Goal: Book appointment/travel/reservation

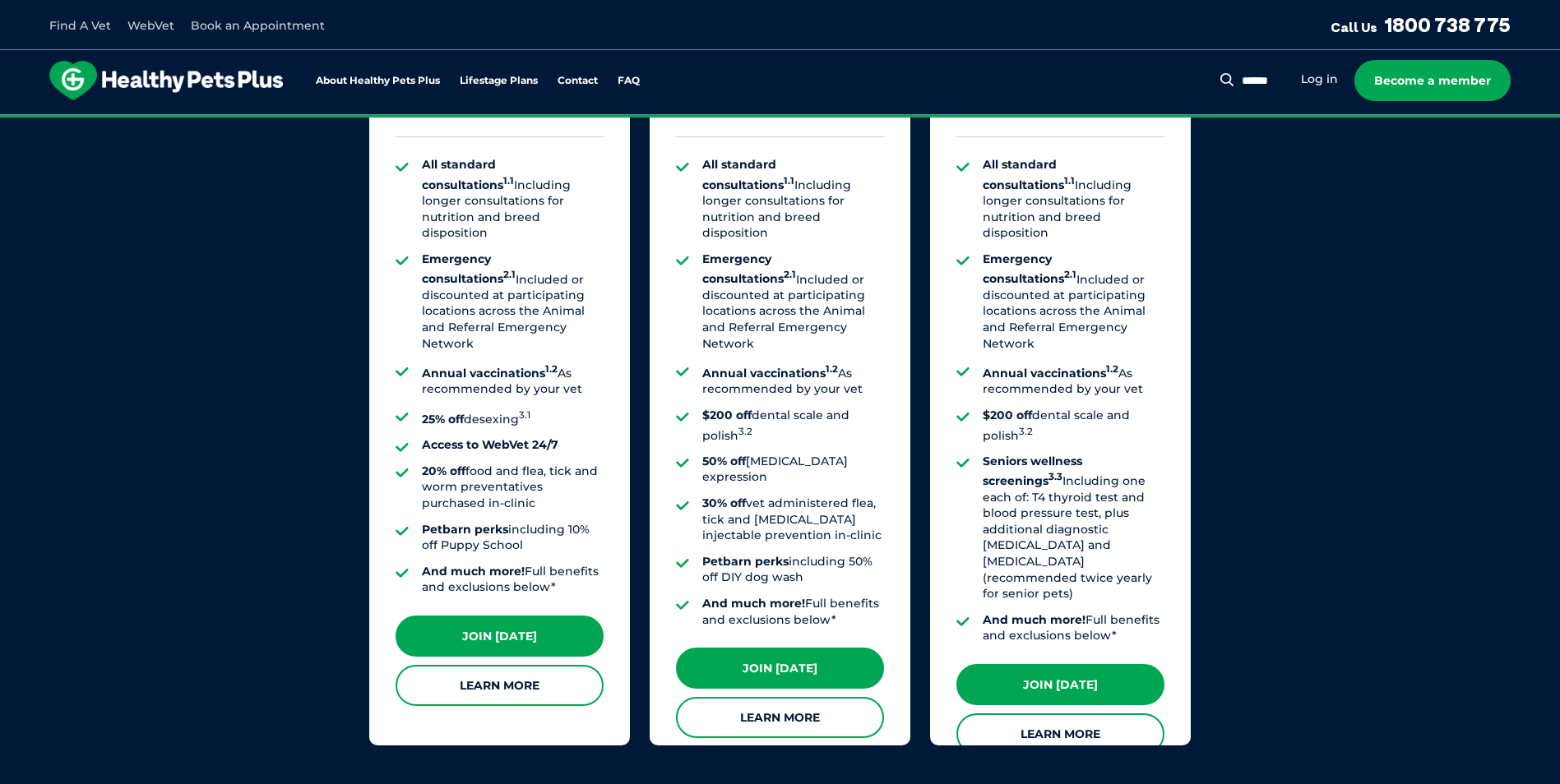
scroll to position [1316, 0]
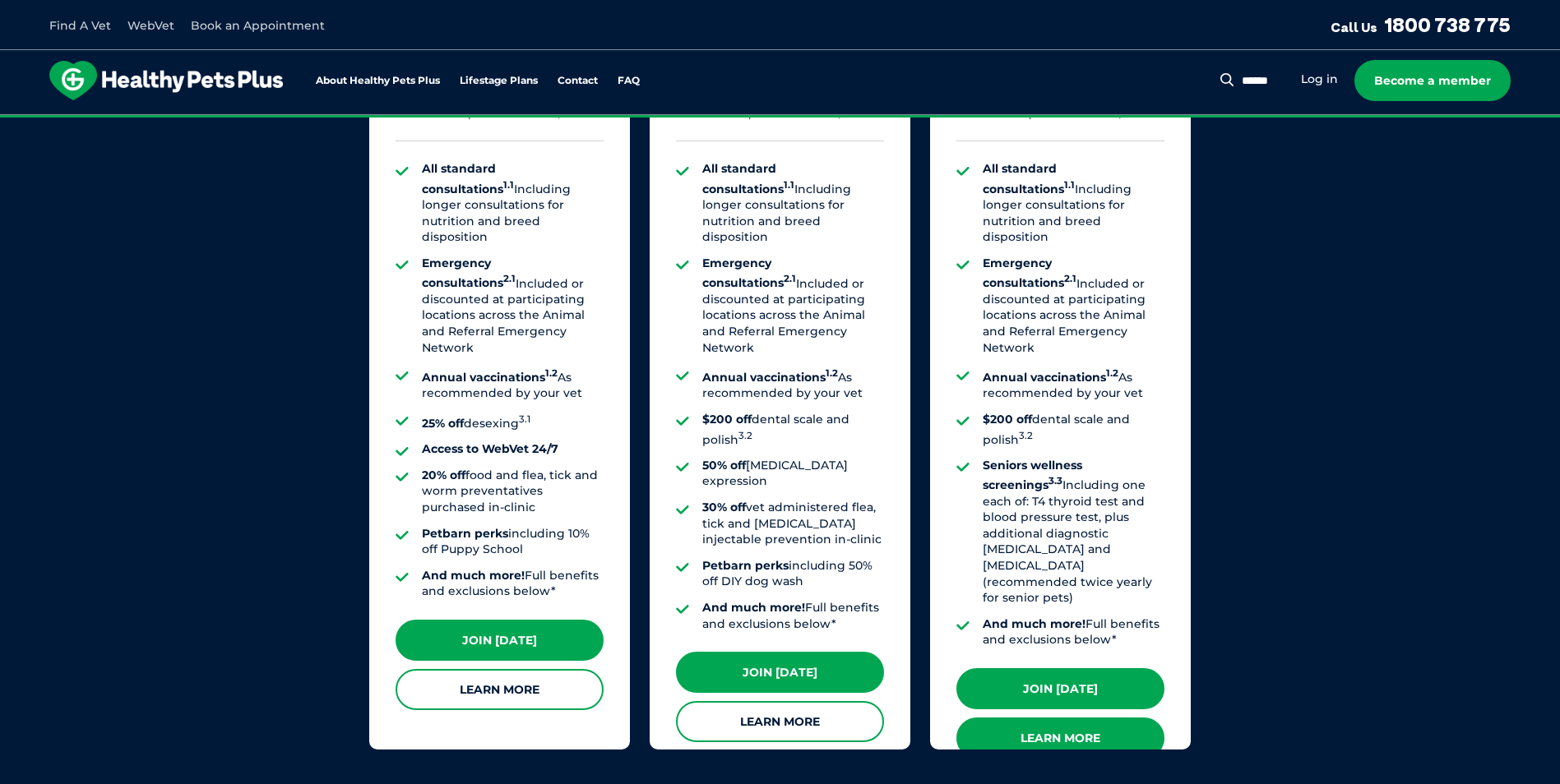
click at [1067, 717] on link "Learn More" at bounding box center [1061, 737] width 208 height 41
click at [1077, 717] on link "Learn More" at bounding box center [1061, 737] width 208 height 41
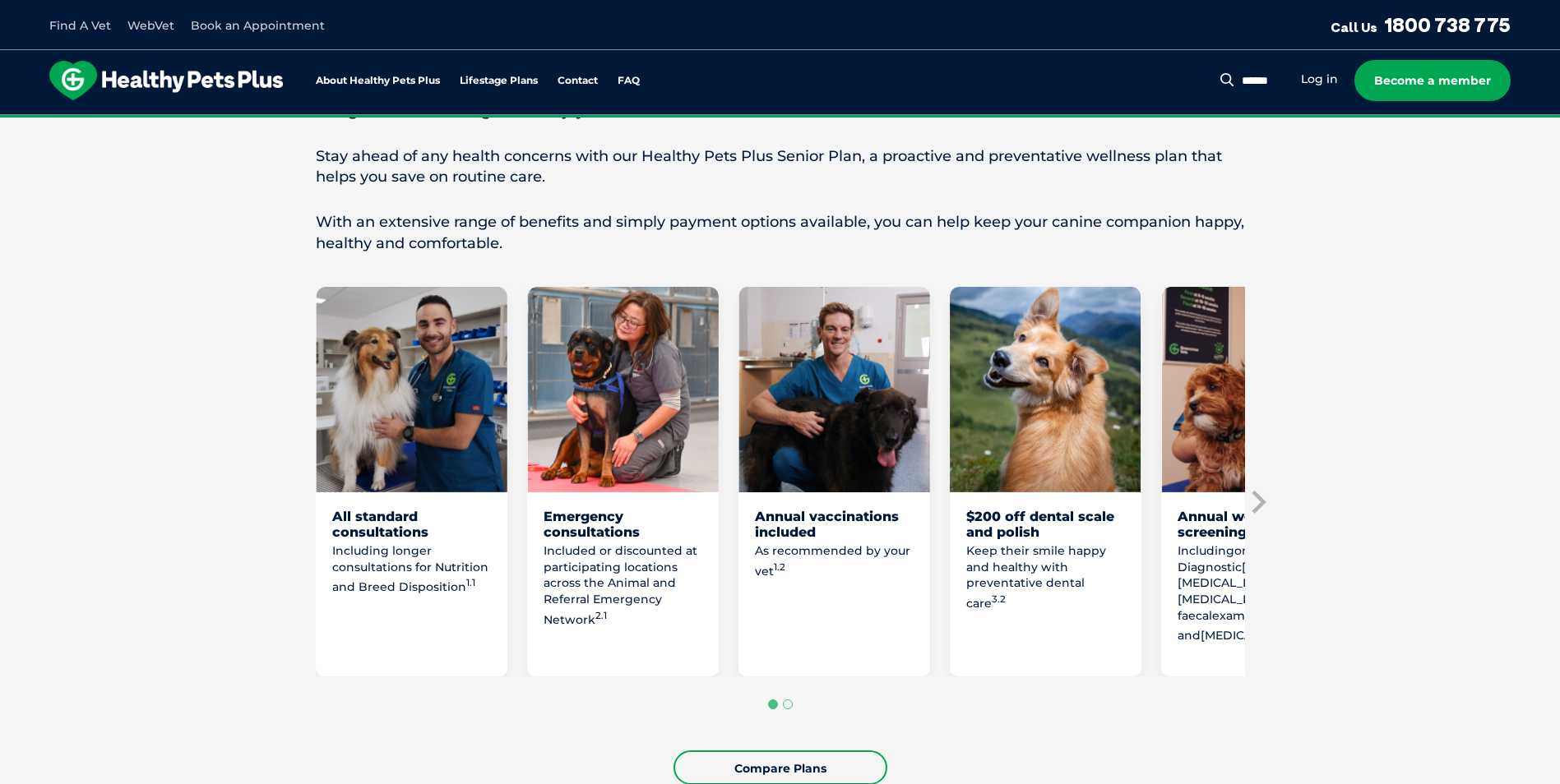
scroll to position [740, 0]
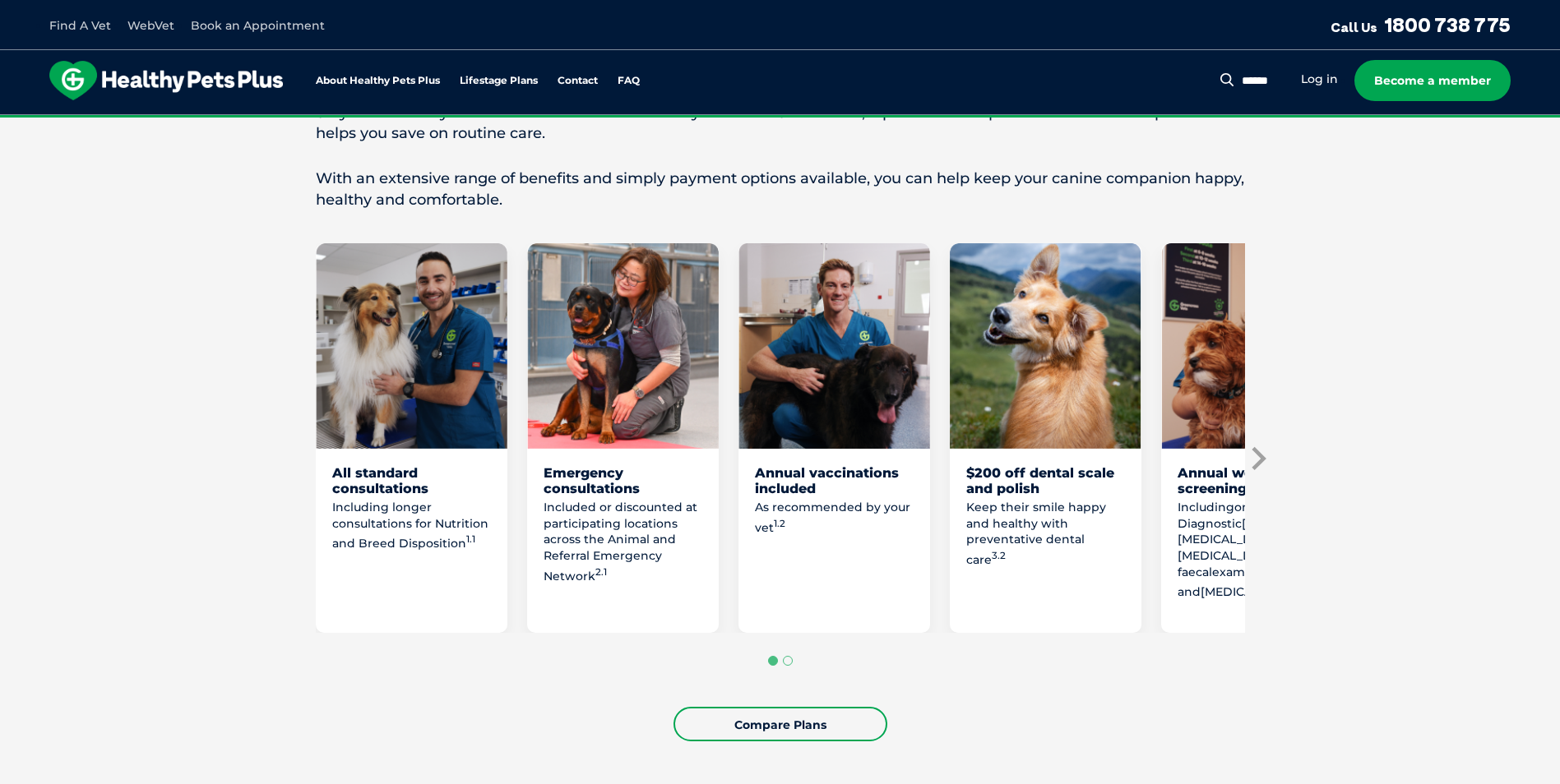
click at [1259, 464] on icon "Next slide" at bounding box center [1258, 458] width 14 height 23
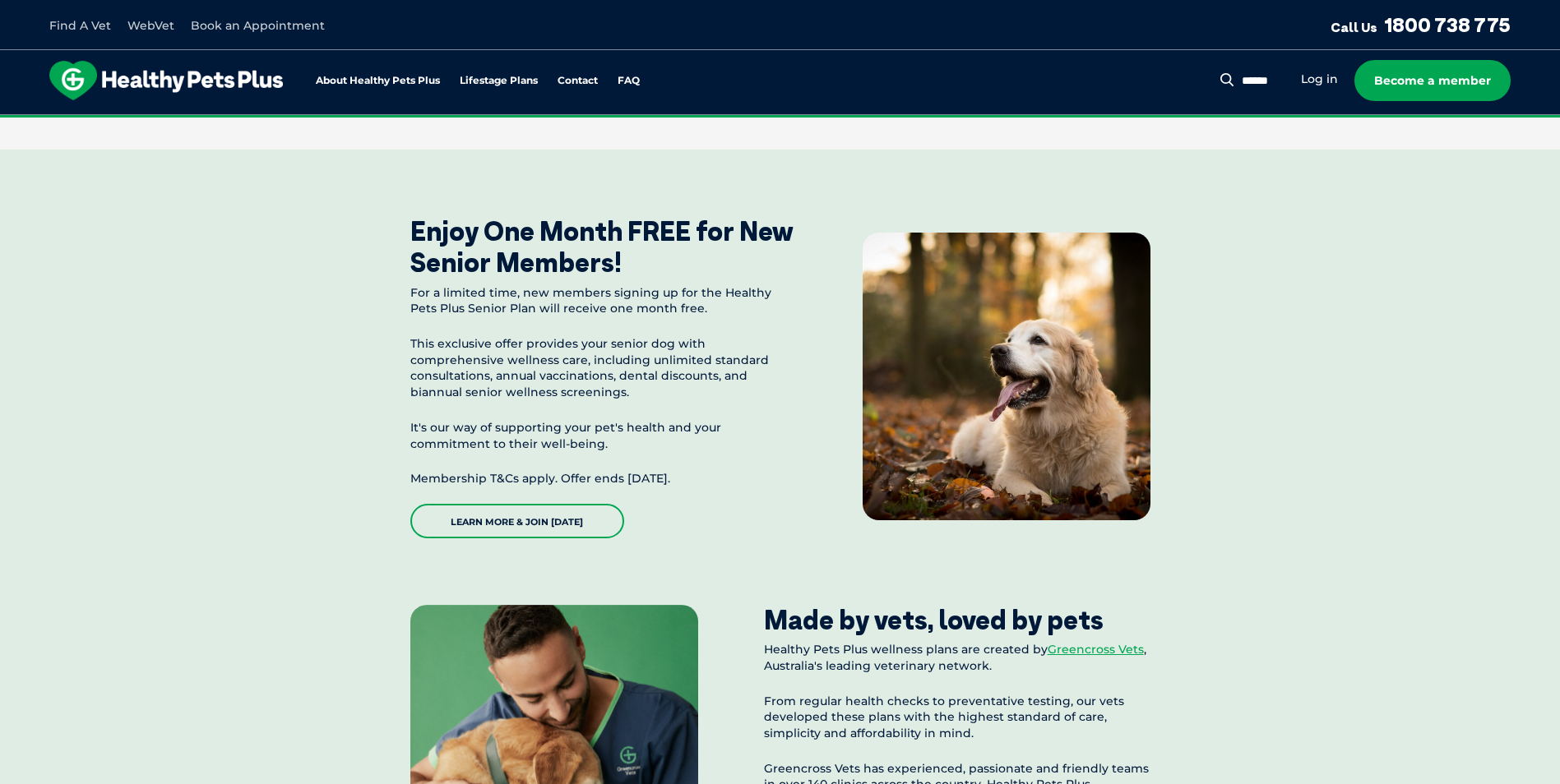
scroll to position [1479, 0]
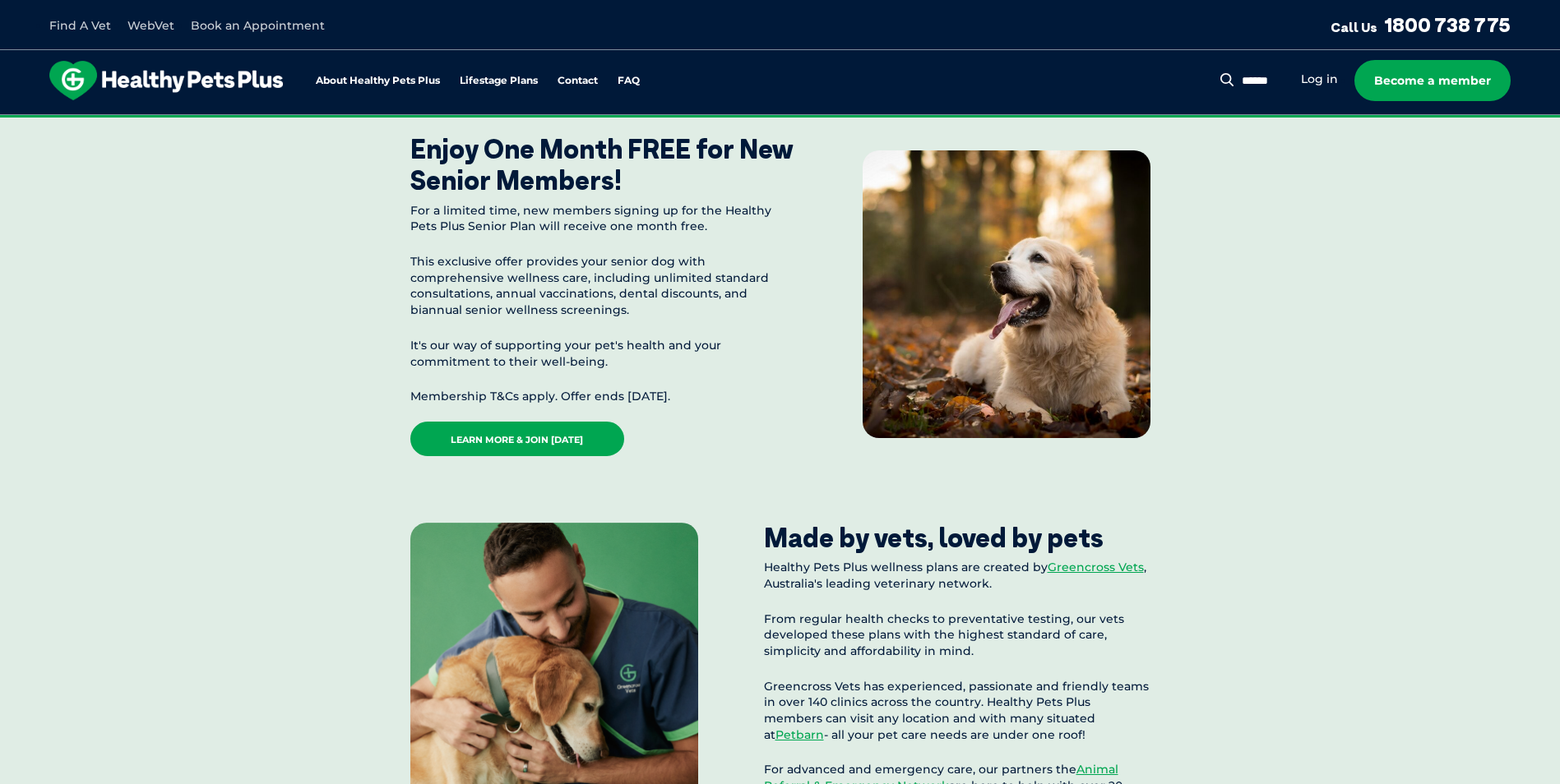
click at [577, 438] on link "Learn More & Join Today" at bounding box center [517, 439] width 213 height 34
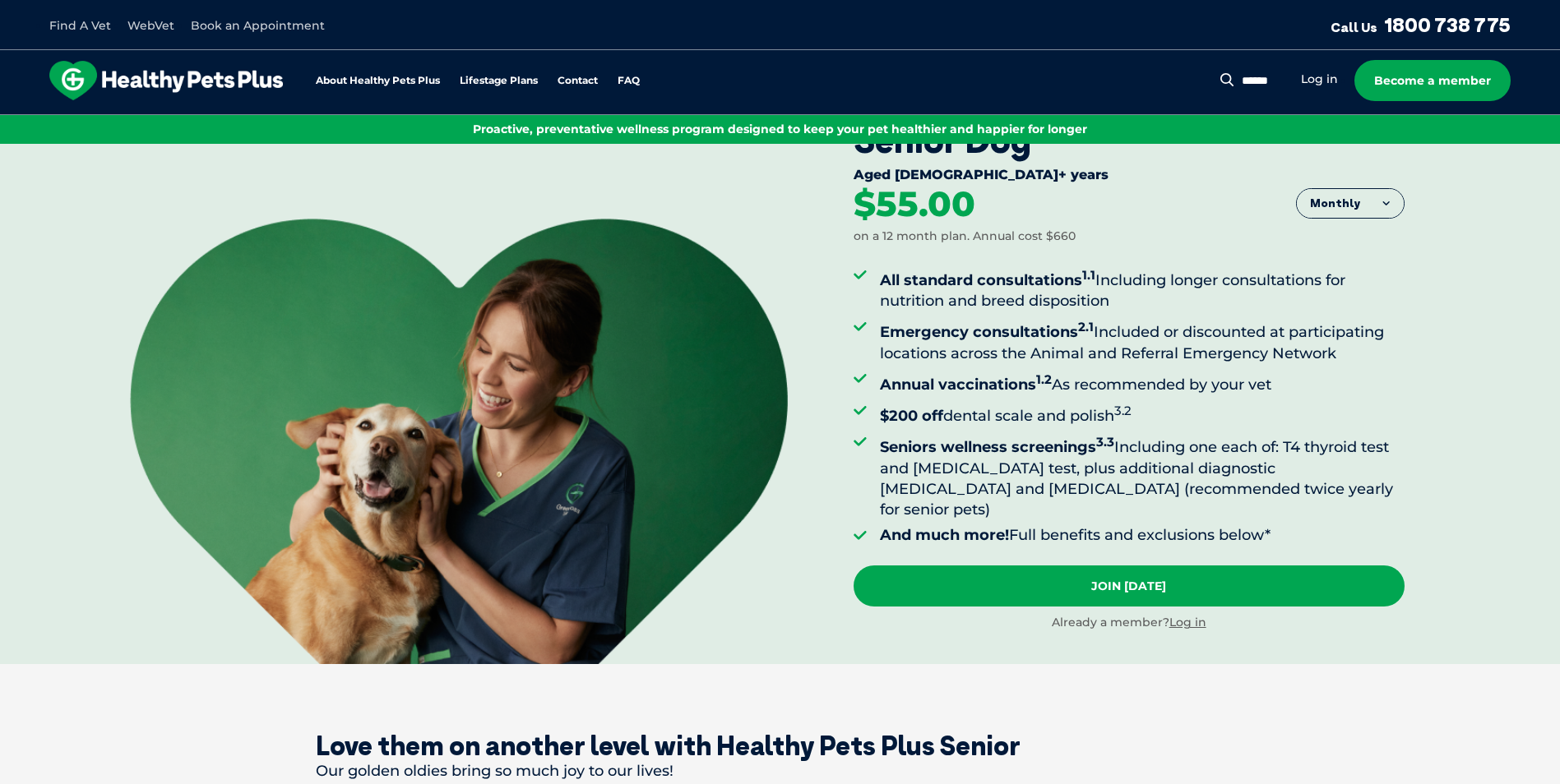
scroll to position [82, 0]
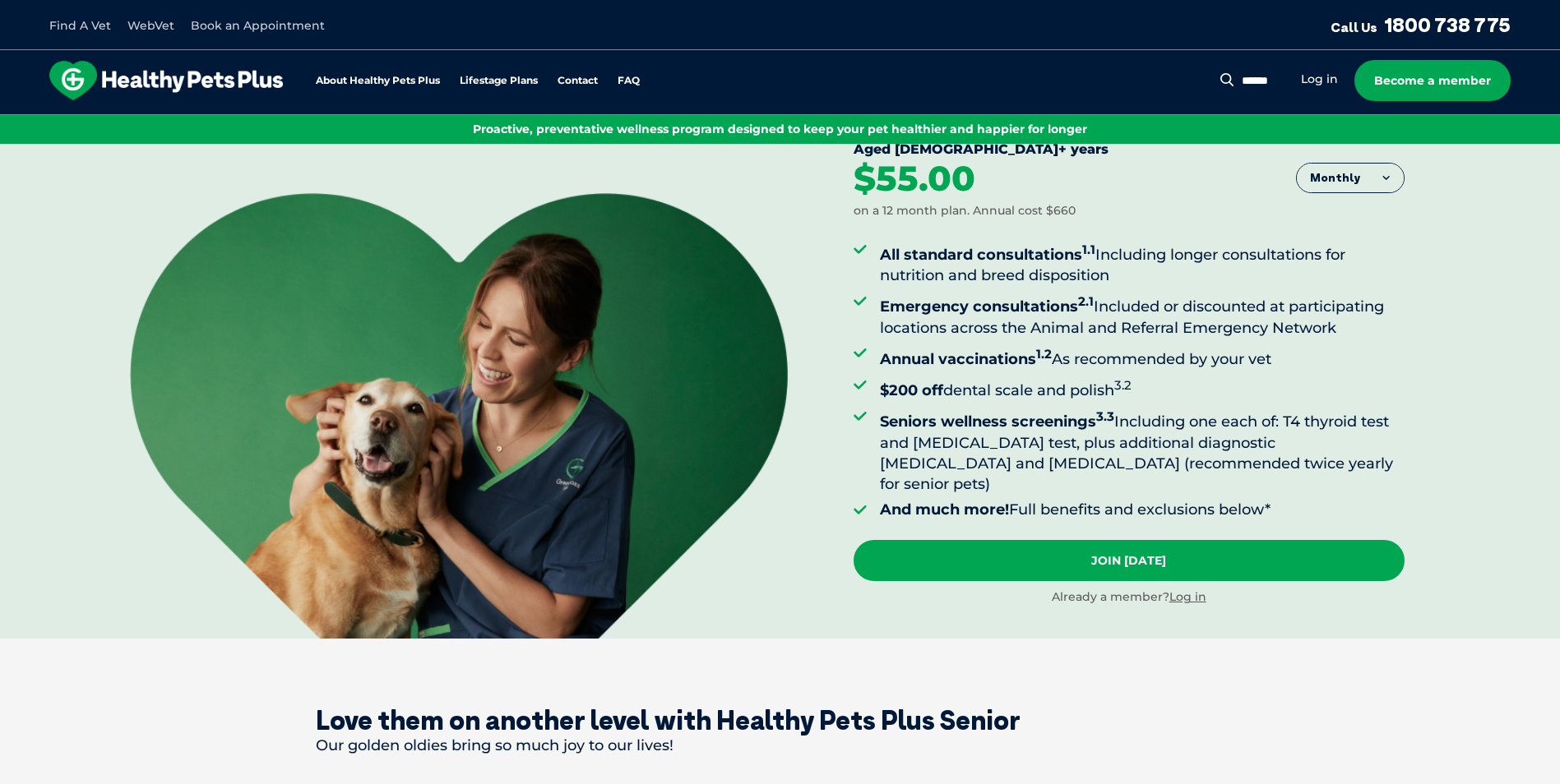
click at [1375, 172] on button "Monthly" at bounding box center [1350, 178] width 107 height 30
click at [1452, 338] on div "Senior Dog Aged 8+ years Monthly Fortnightly Monthly Yearly $25.38" at bounding box center [1206, 351] width 706 height 577
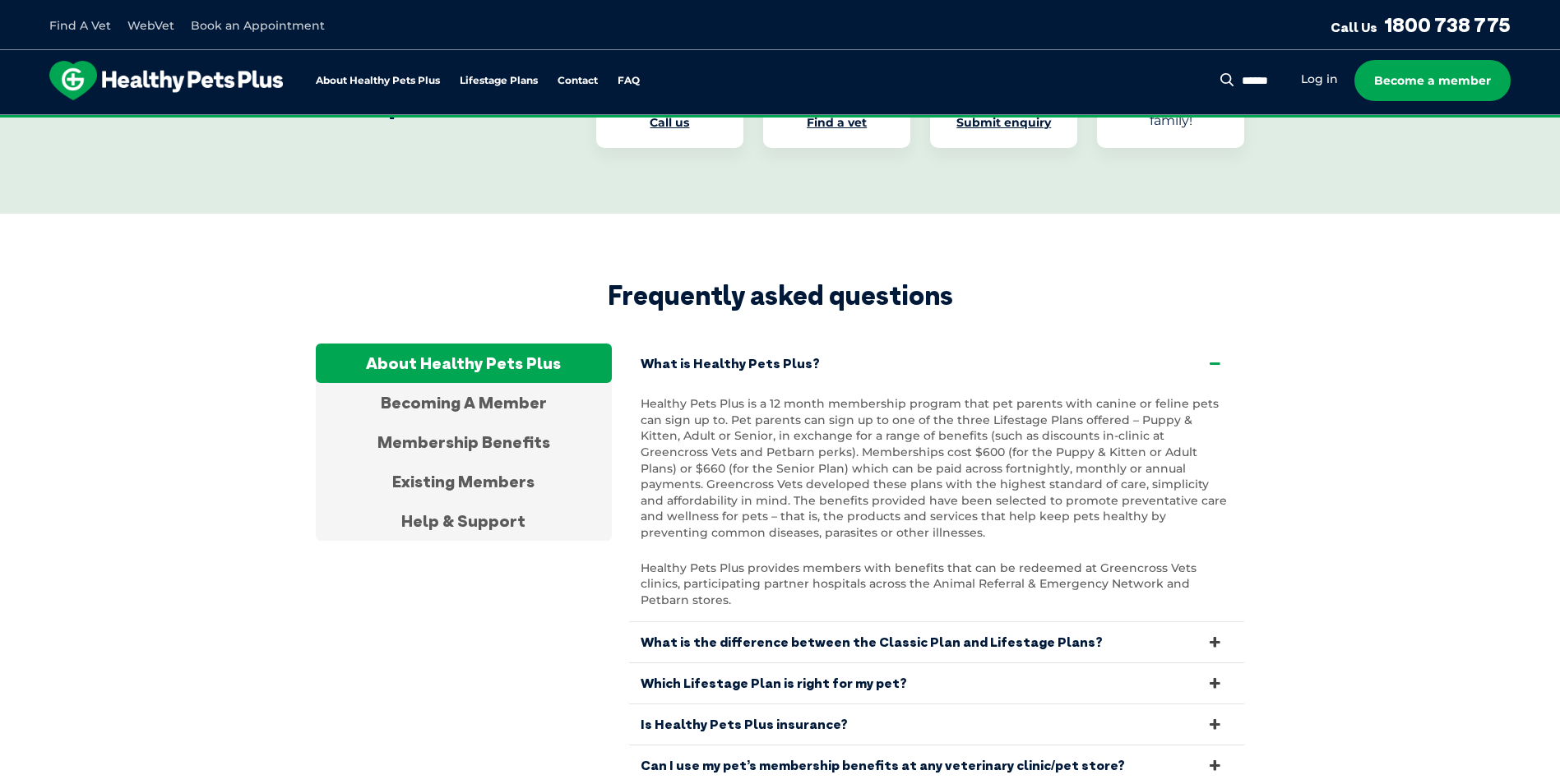
scroll to position [5755, 0]
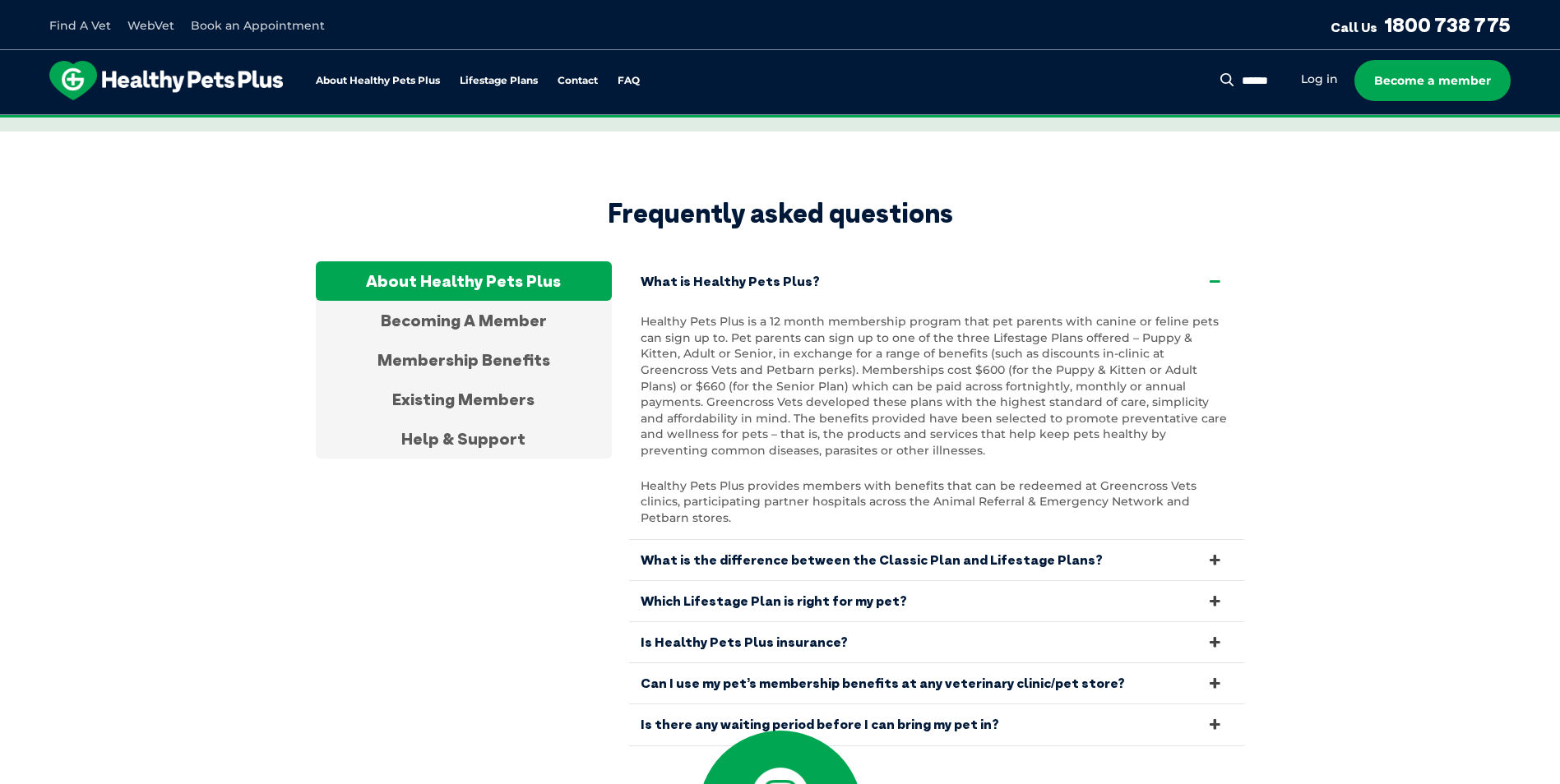
click at [1226, 705] on link "Is there any waiting period before I can bring my pet in?" at bounding box center [936, 725] width 617 height 40
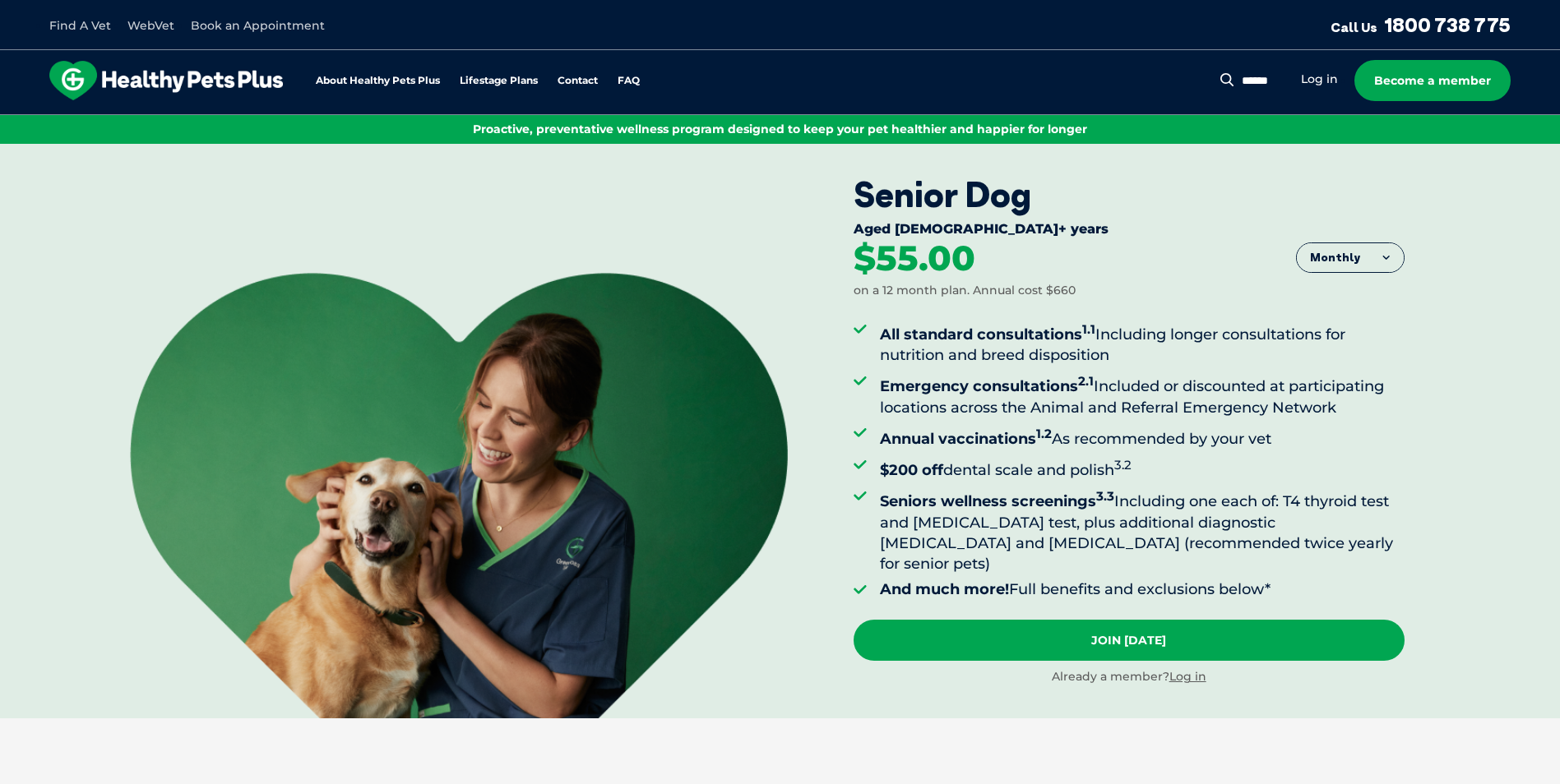
scroll to position [0, 0]
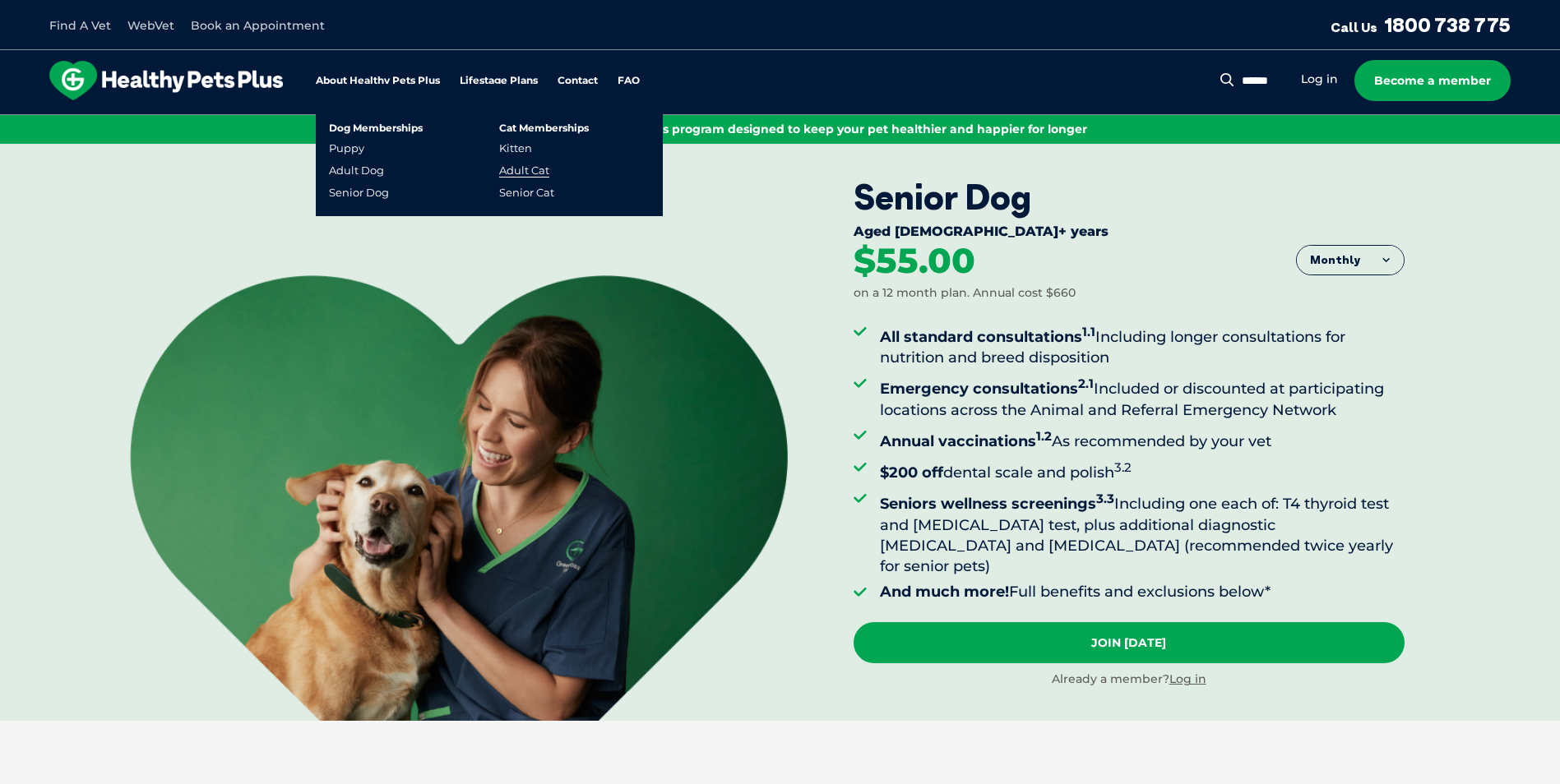
click at [515, 165] on link "Adult Cat" at bounding box center [524, 171] width 51 height 14
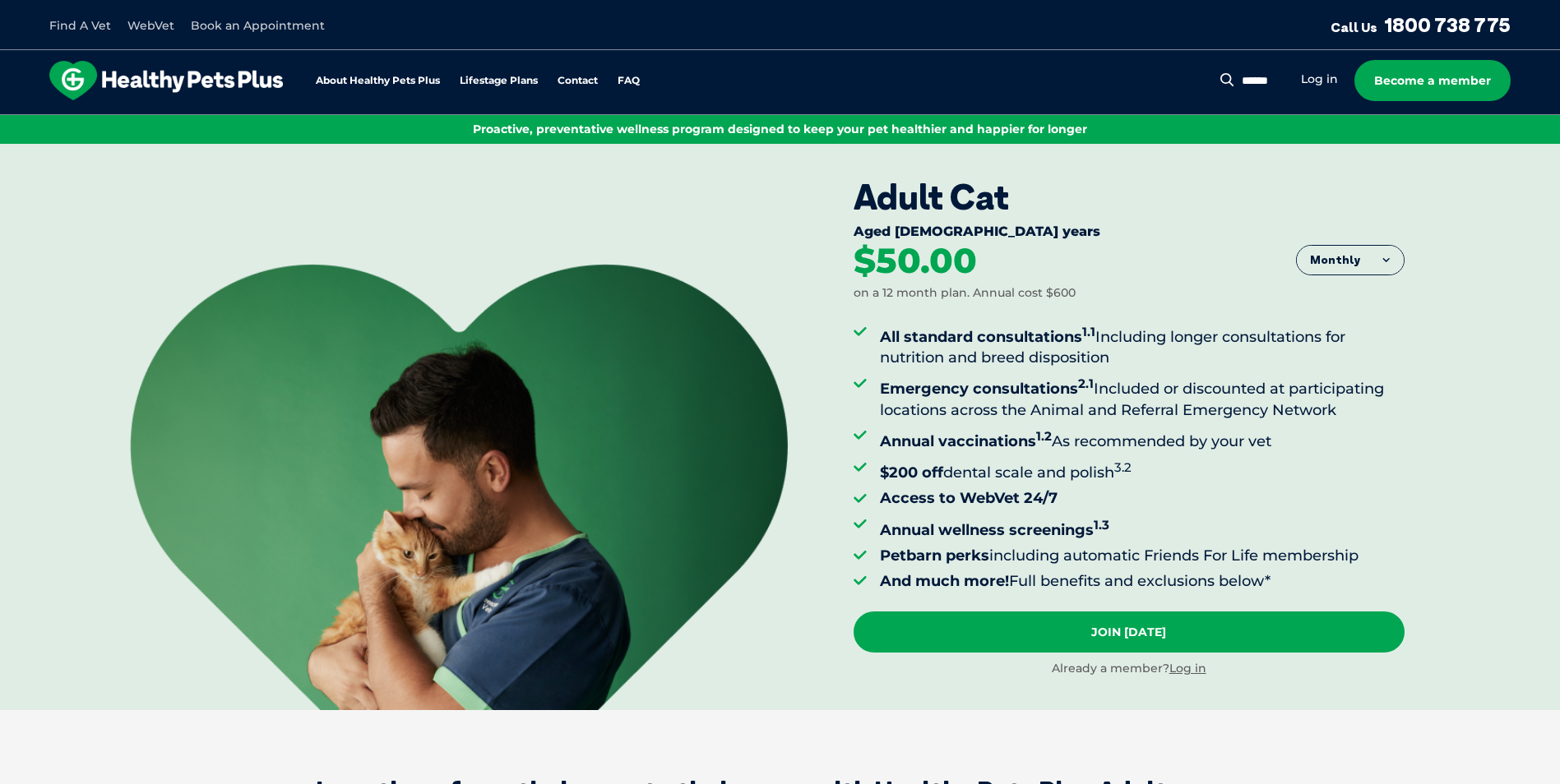
click at [86, 30] on link "Find A Vet" at bounding box center [80, 26] width 62 height 15
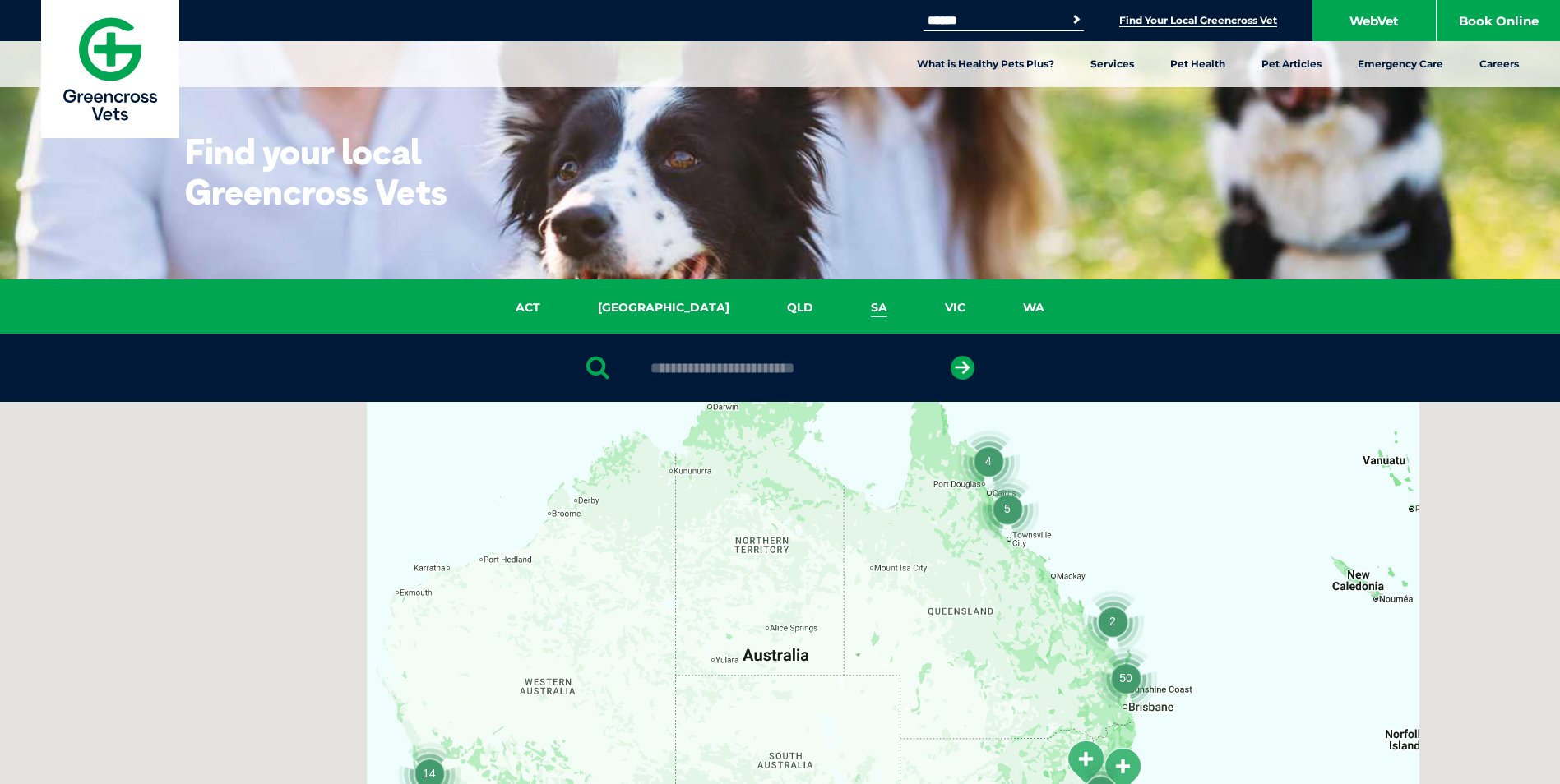
click at [842, 302] on link "SA" at bounding box center [880, 308] width 74 height 19
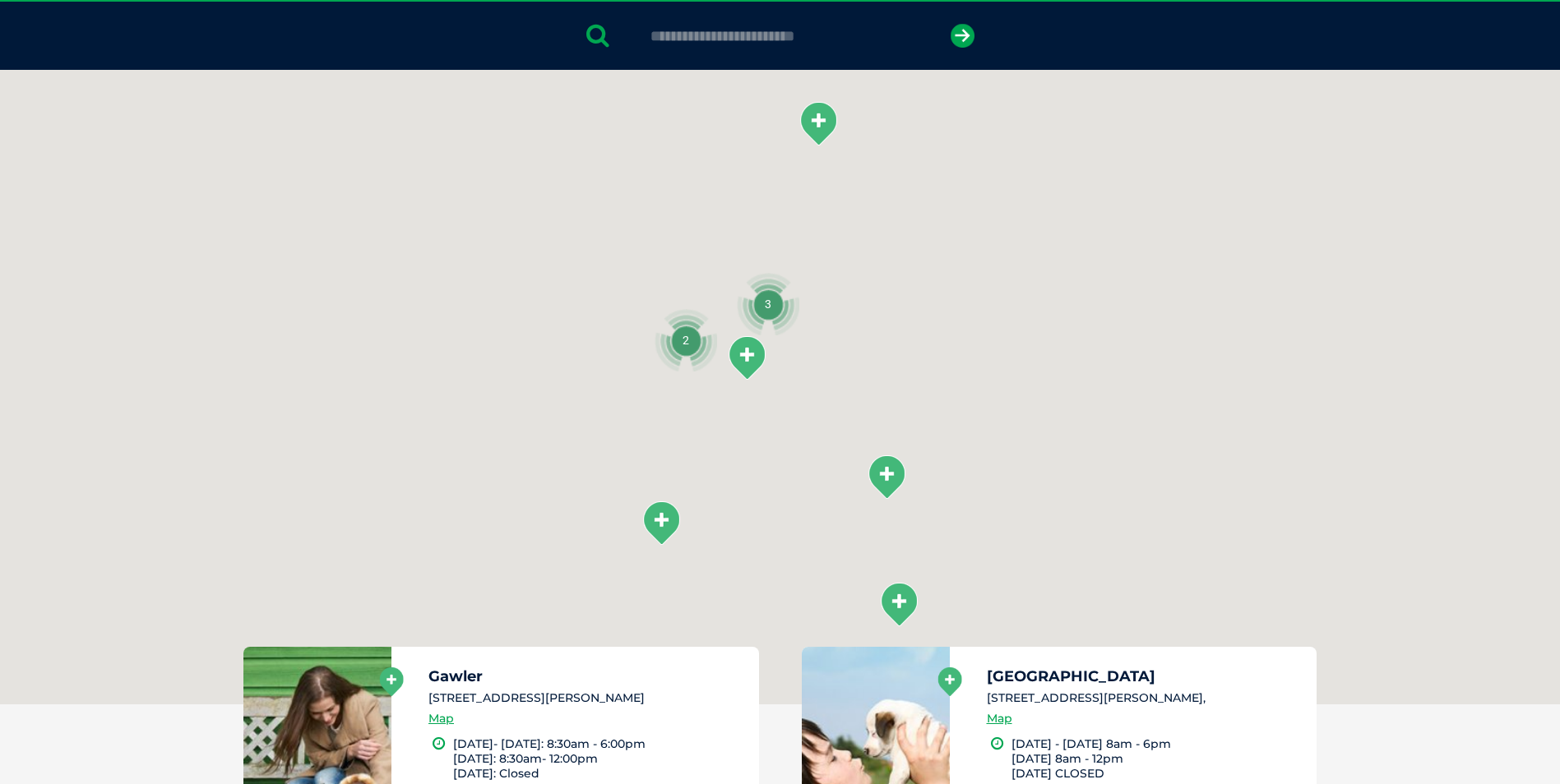
scroll to position [377, 0]
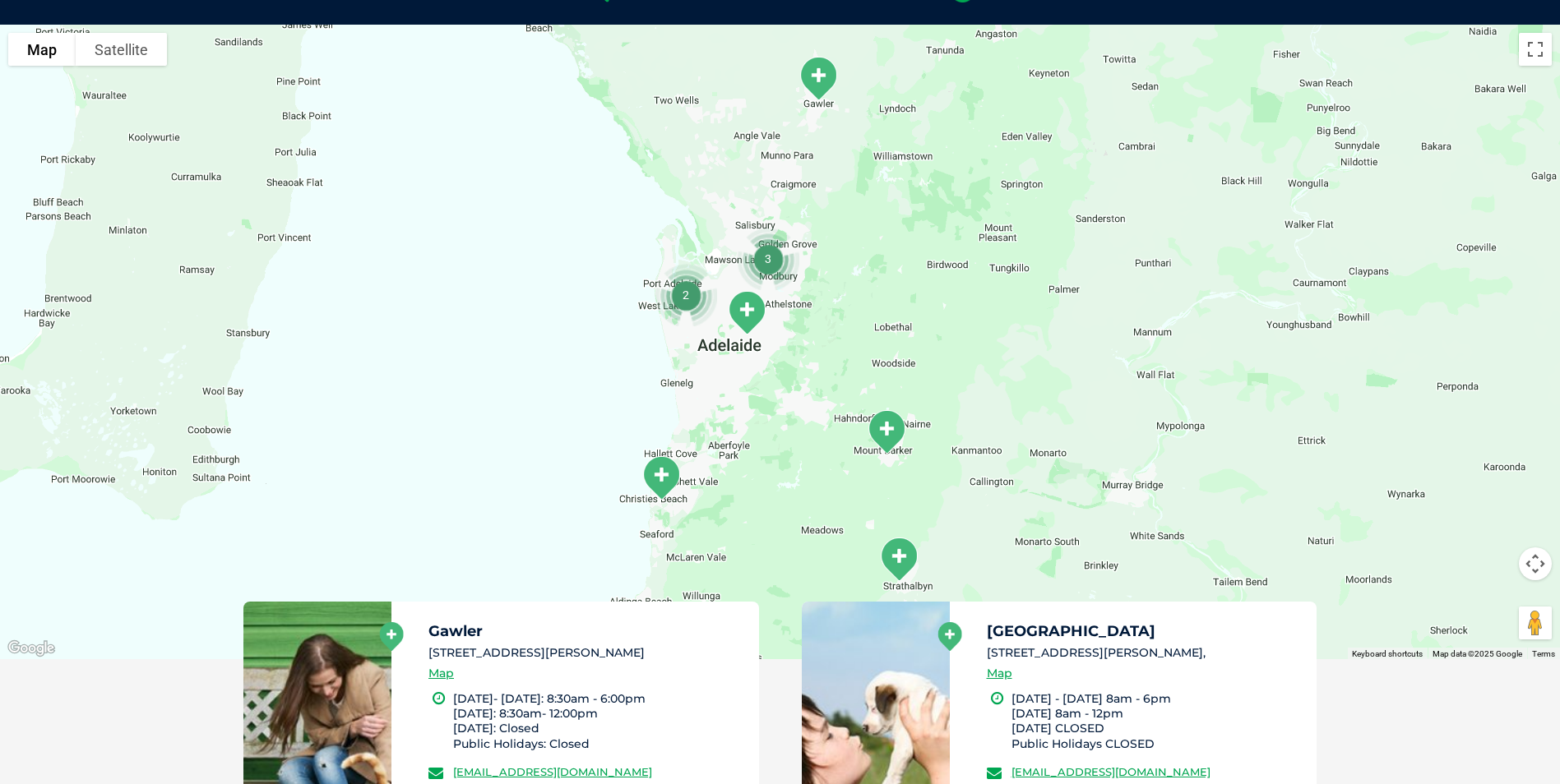
click at [768, 253] on img "3" at bounding box center [767, 258] width 75 height 75
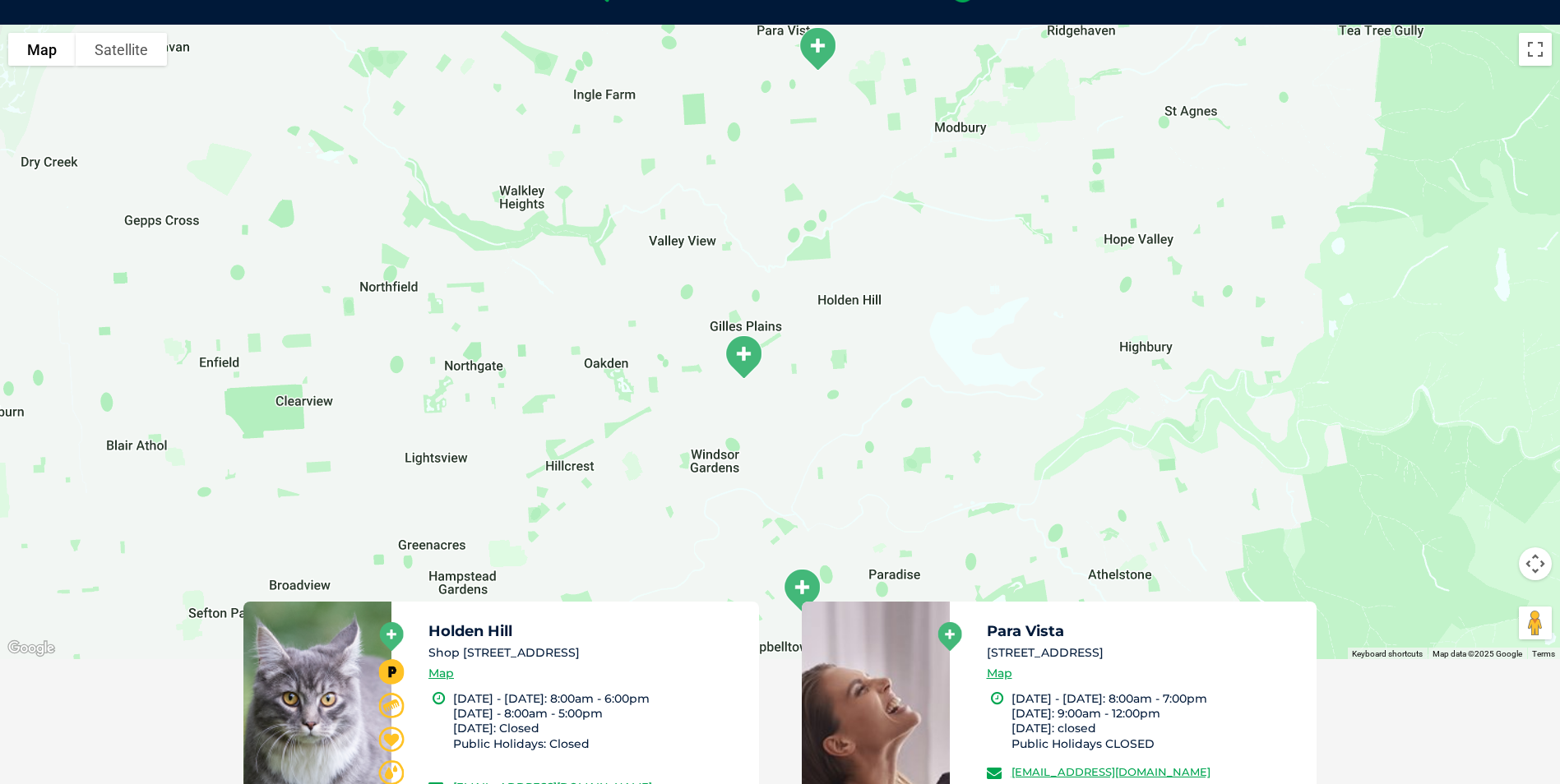
click at [746, 348] on img "Holden Hill" at bounding box center [743, 356] width 54 height 58
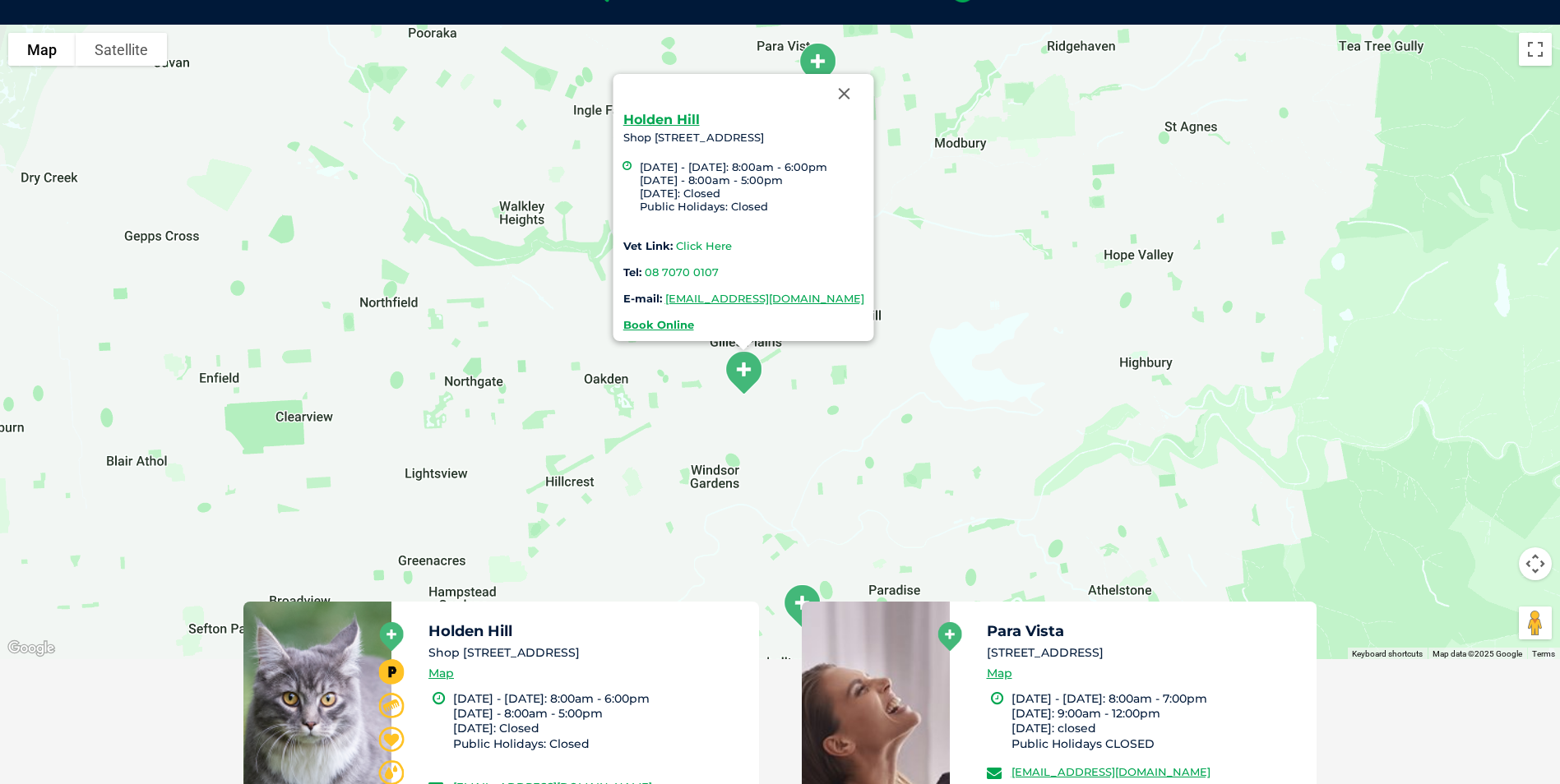
click at [691, 246] on link "Click Here" at bounding box center [702, 246] width 56 height 13
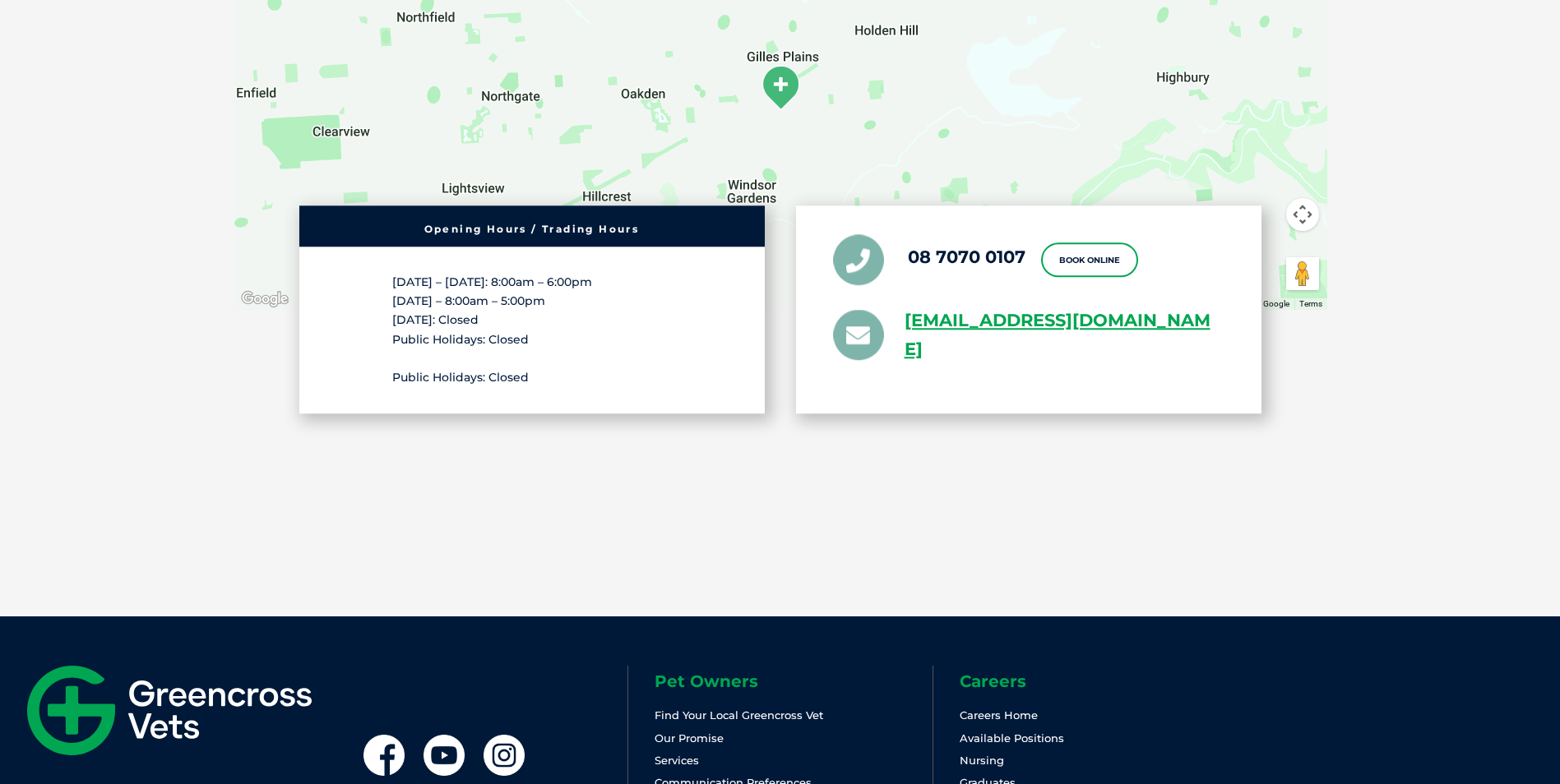
scroll to position [3206, 0]
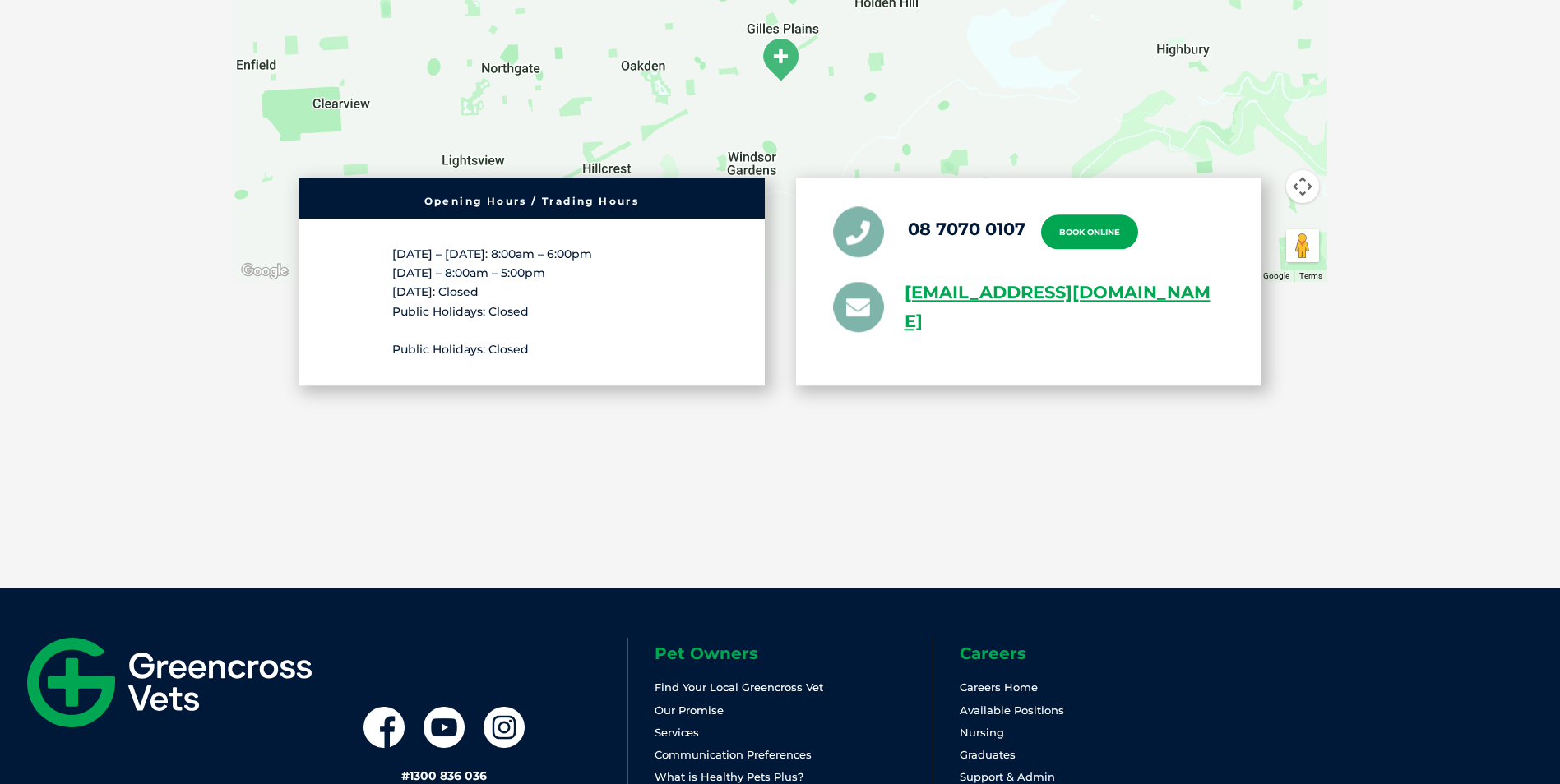
click at [1108, 214] on link "Book Online" at bounding box center [1090, 231] width 97 height 34
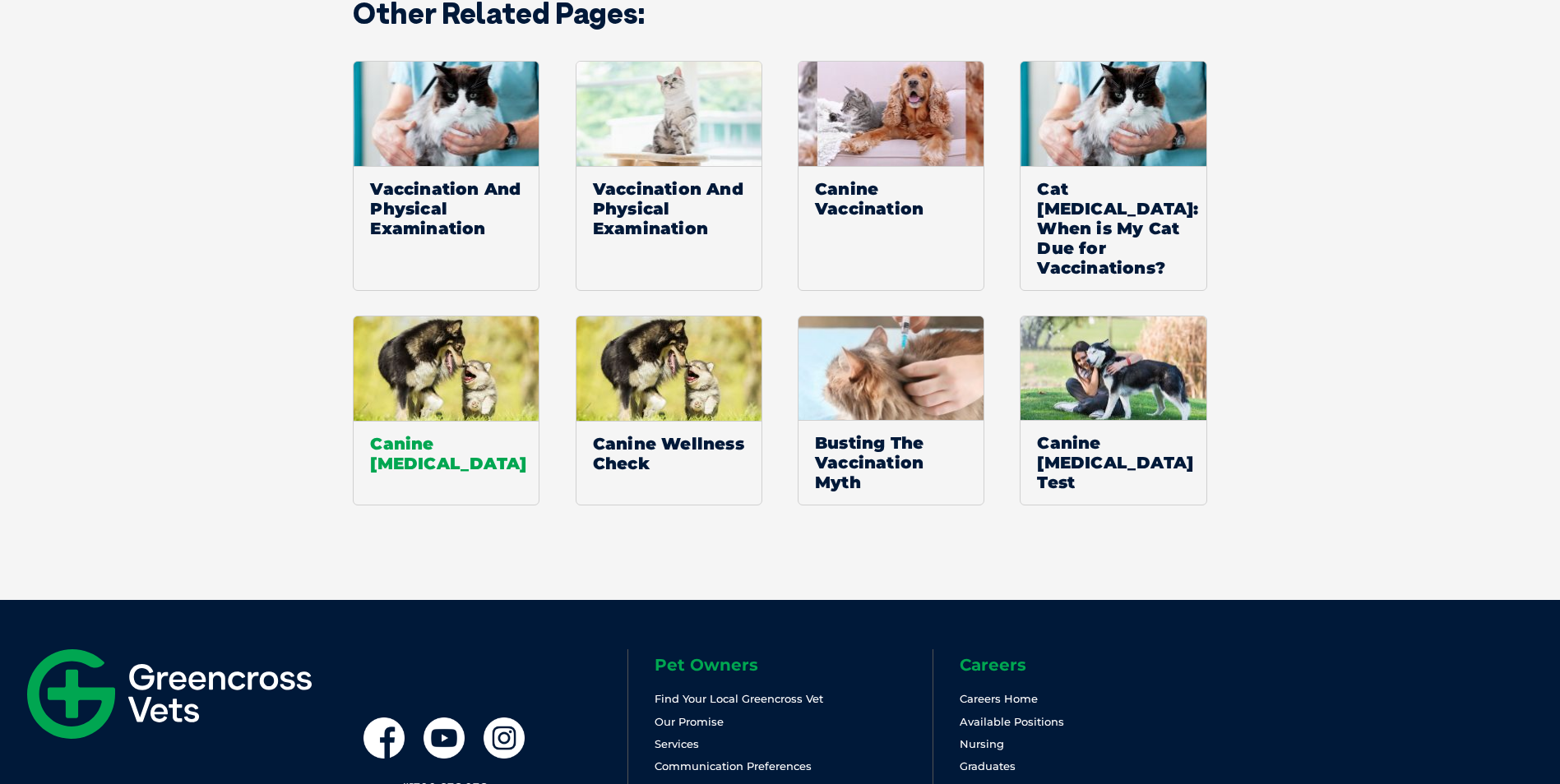
scroll to position [3206, 0]
